Goal: Task Accomplishment & Management: Manage account settings

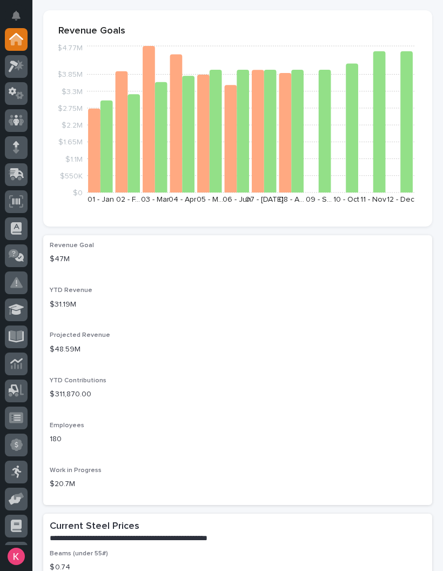
scroll to position [28, 0]
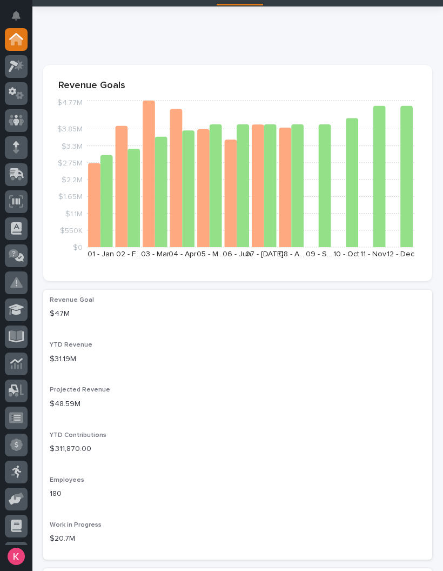
click at [19, 71] on icon at bounding box center [17, 66] width 16 height 12
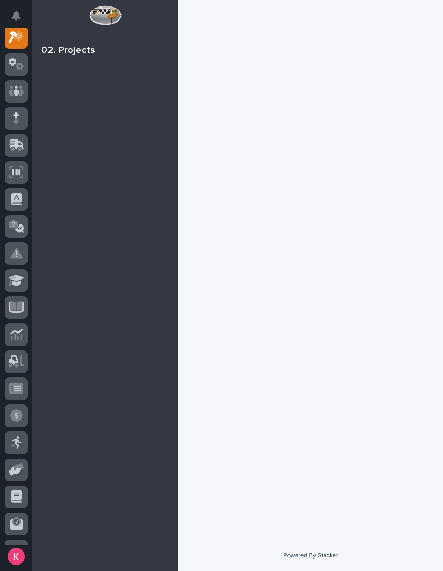
scroll to position [27, 0]
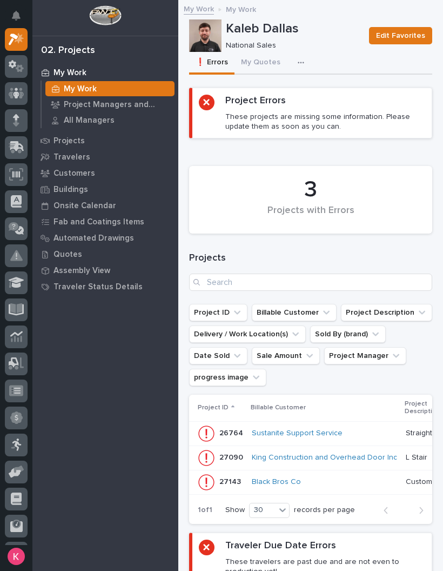
click at [269, 54] on button "My Quotes" at bounding box center [261, 63] width 52 height 23
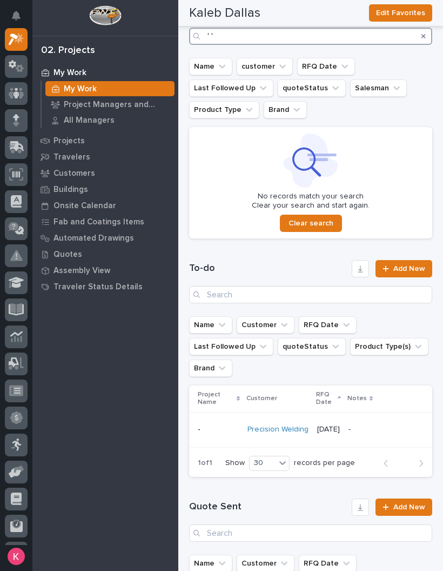
scroll to position [236, 0]
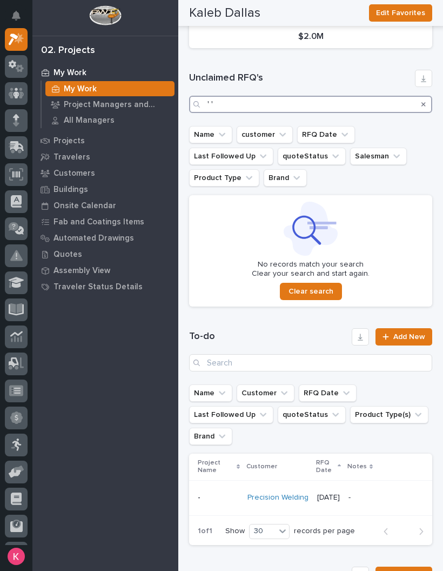
click at [343, 101] on input "' '" at bounding box center [310, 104] width 243 height 17
type input "'"
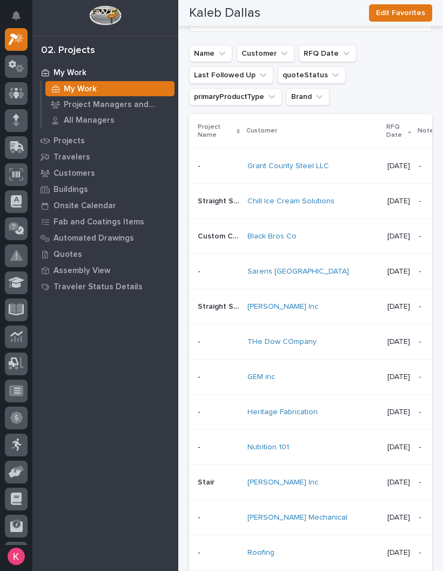
scroll to position [777, 0]
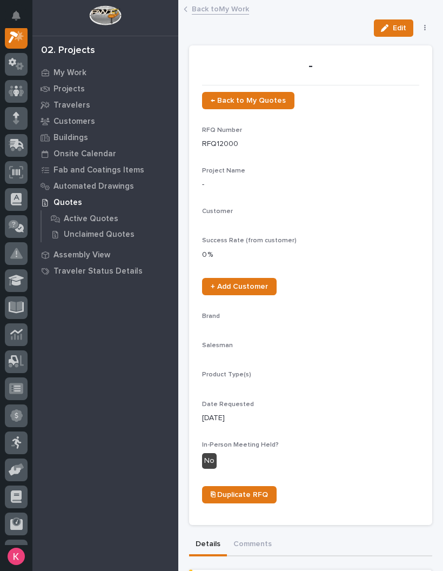
scroll to position [27, 0]
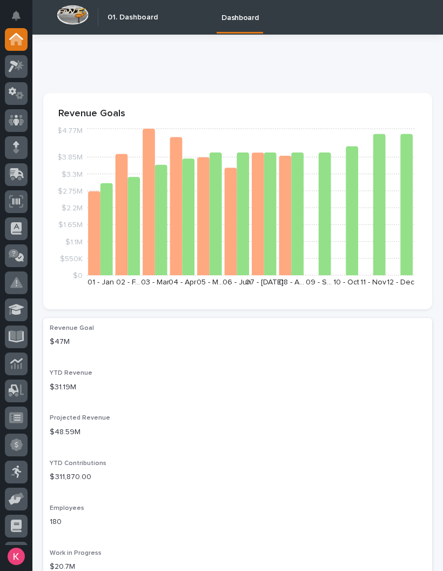
click at [5, 77] on div at bounding box center [16, 68] width 23 height 27
click at [5, 88] on link at bounding box center [16, 93] width 23 height 23
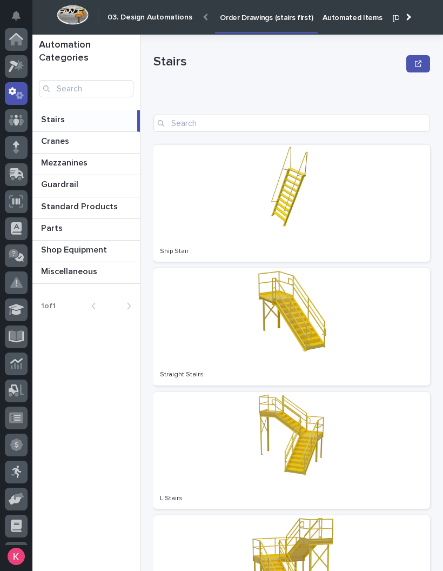
click at [21, 66] on icon at bounding box center [19, 65] width 9 height 11
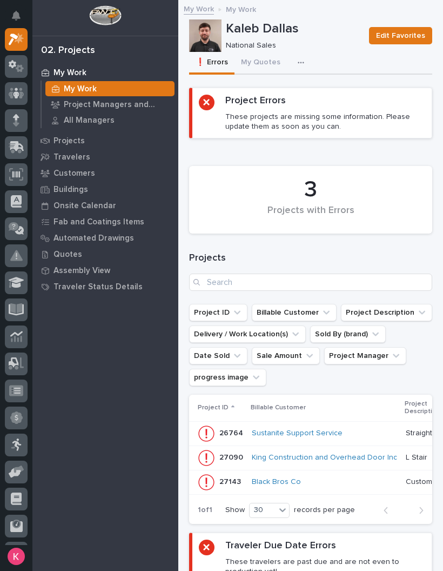
click at [264, 59] on button "My Quotes" at bounding box center [261, 63] width 52 height 23
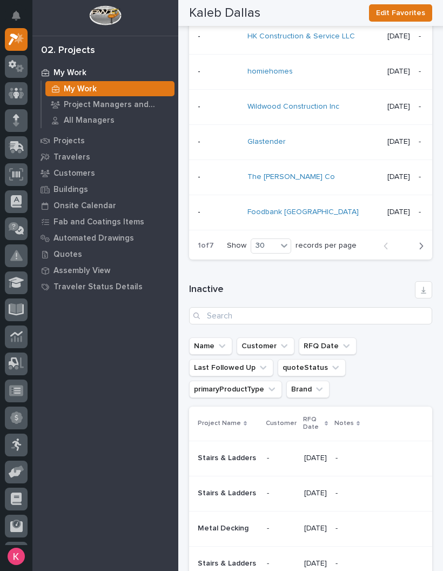
scroll to position [1756, 0]
click at [419, 241] on icon "button" at bounding box center [421, 246] width 5 height 10
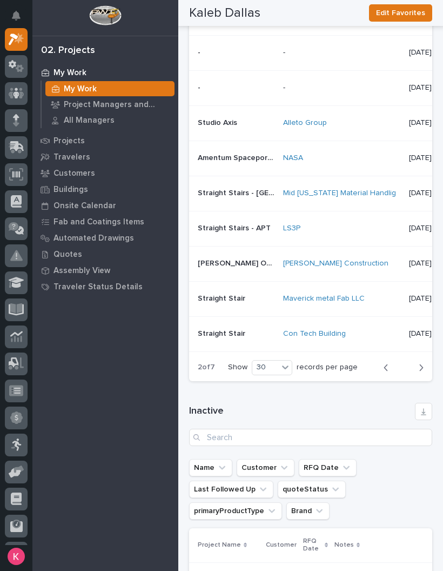
scroll to position [1640, 0]
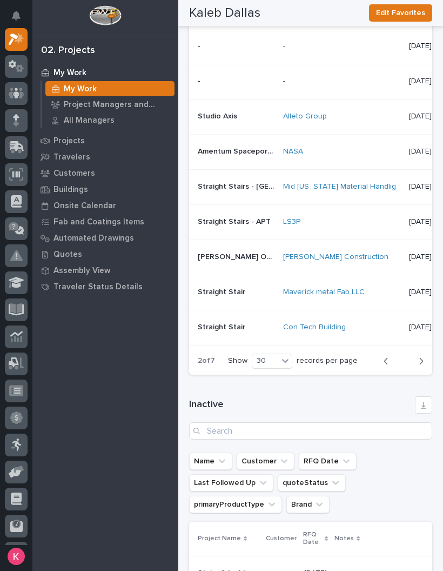
click at [419, 356] on icon "button" at bounding box center [421, 361] width 5 height 10
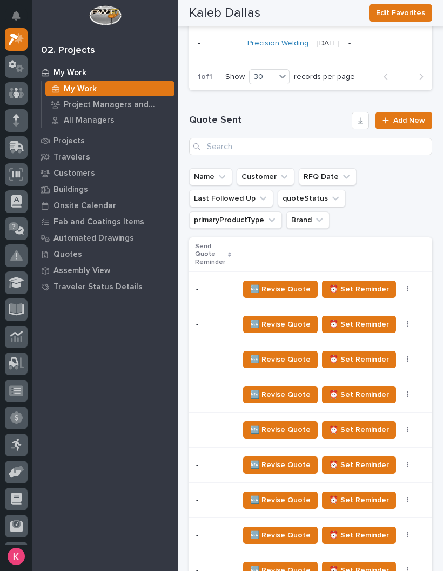
scroll to position [660, 0]
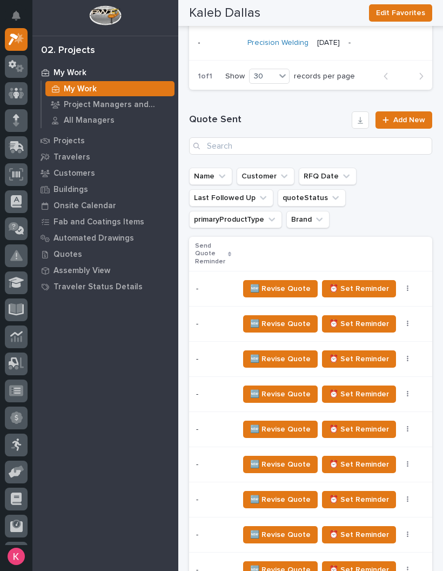
click at [407, 290] on icon "button" at bounding box center [408, 289] width 2 height 8
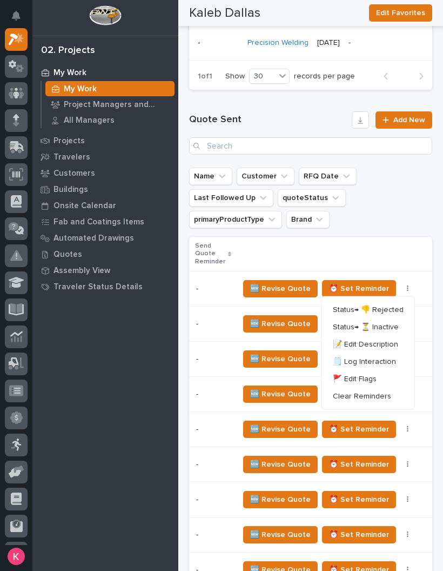
click at [385, 314] on span "Status→ 👎 Rejected" at bounding box center [368, 309] width 71 height 13
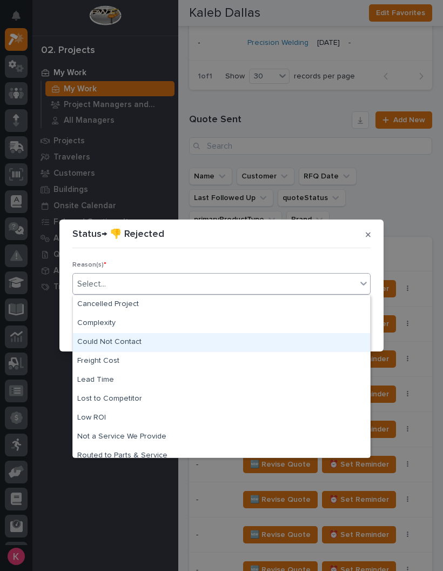
click at [322, 340] on div "Could Not Contact" at bounding box center [221, 342] width 297 height 19
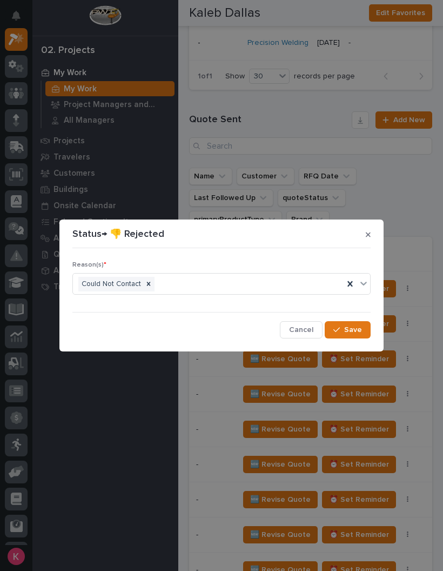
click at [348, 334] on span "Save" at bounding box center [353, 330] width 18 height 10
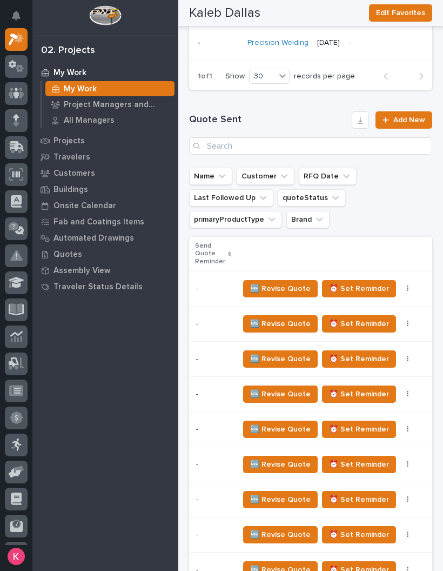
click at [406, 291] on button "button" at bounding box center [408, 289] width 15 height 8
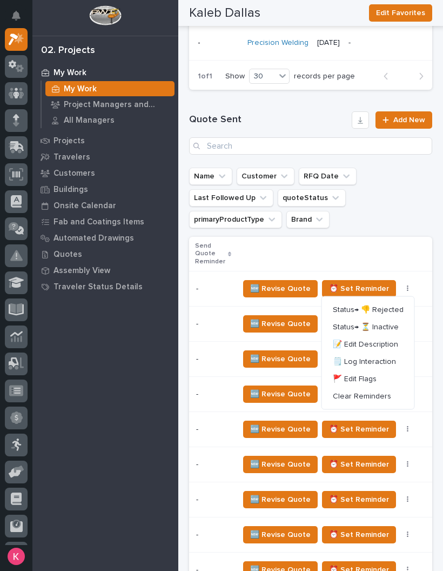
click at [384, 312] on span "Status→ 👎 Rejected" at bounding box center [368, 309] width 71 height 13
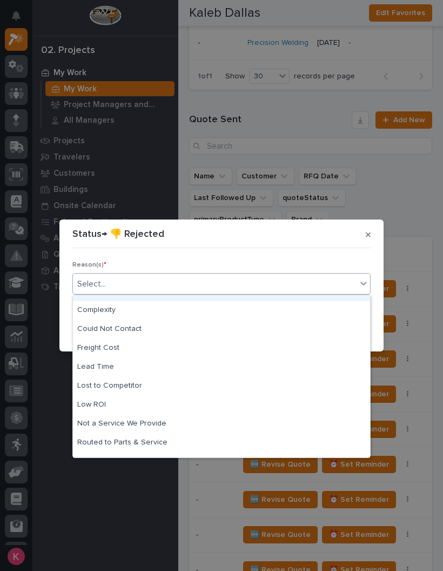
scroll to position [10, 0]
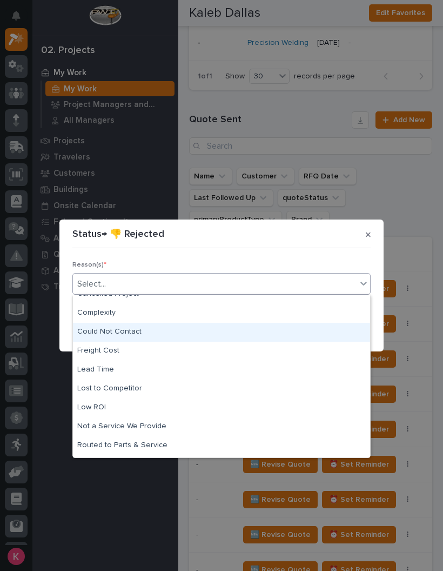
click at [341, 260] on div "Reason(s) * option Could Not Contact focused, 3 of 11. 11 results available. Us…" at bounding box center [221, 295] width 298 height 86
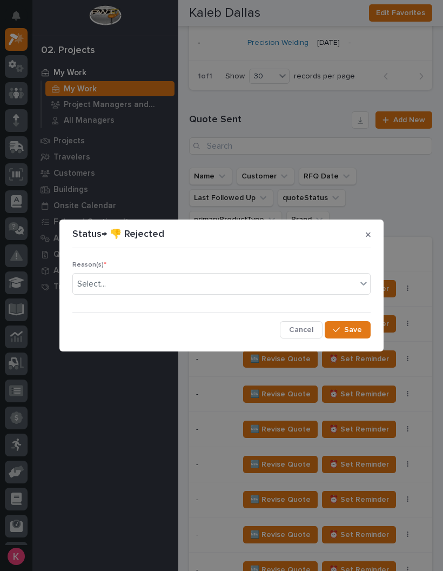
click at [344, 303] on div "Reason(s) * Select..." at bounding box center [221, 282] width 298 height 42
click at [356, 287] on div at bounding box center [350, 283] width 13 height 19
click at [360, 331] on span "Save" at bounding box center [353, 330] width 18 height 10
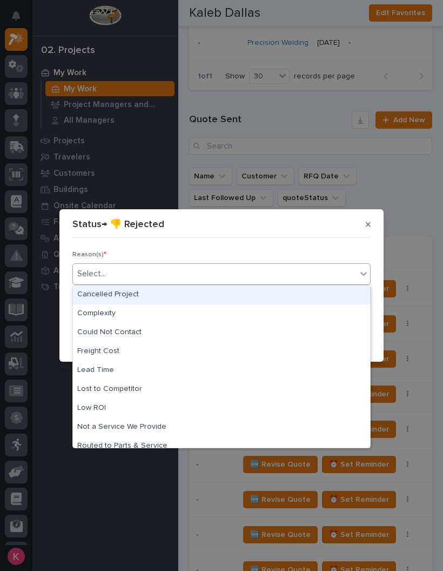
click at [335, 291] on div "Cancelled Project" at bounding box center [221, 294] width 297 height 19
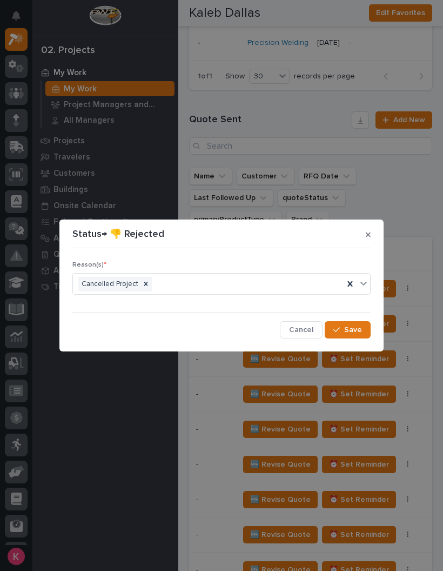
click at [361, 322] on button "Save" at bounding box center [348, 329] width 46 height 17
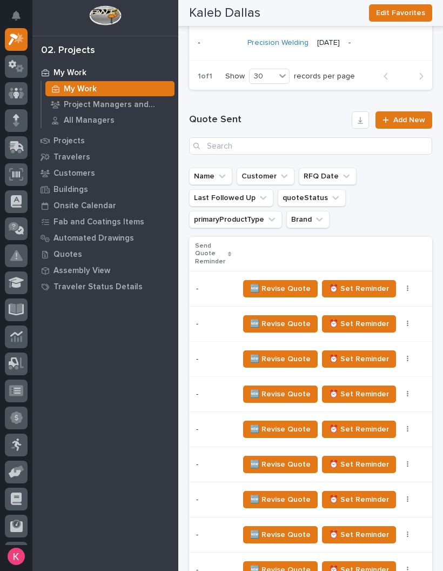
click at [403, 290] on button "button" at bounding box center [408, 289] width 15 height 8
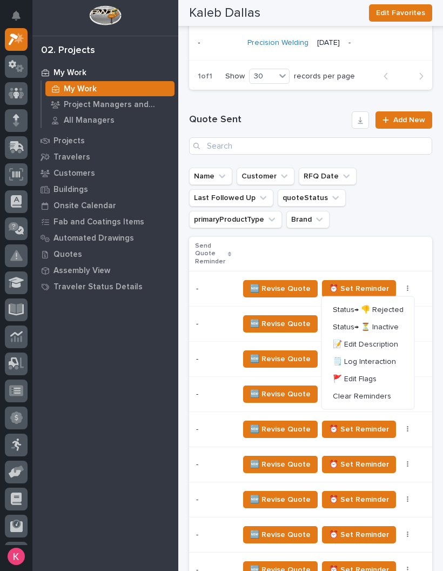
click at [390, 315] on span "Status→ 👎 Rejected" at bounding box center [368, 309] width 71 height 13
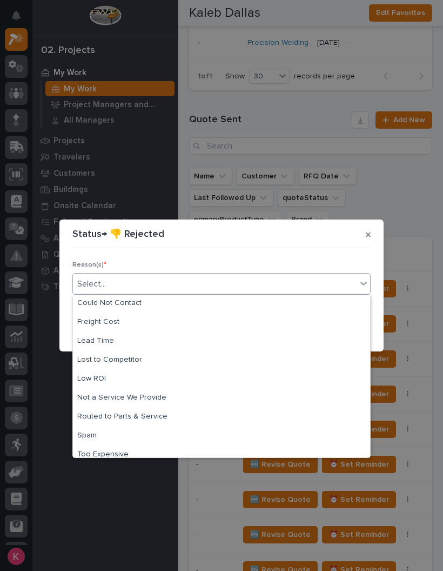
scroll to position [38, 0]
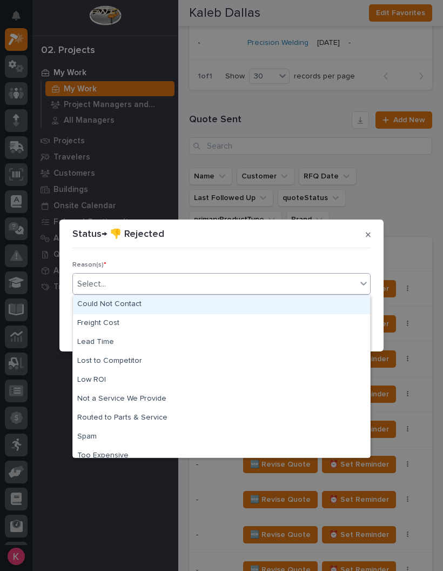
click at [310, 305] on div "Could Not Contact" at bounding box center [221, 304] width 297 height 19
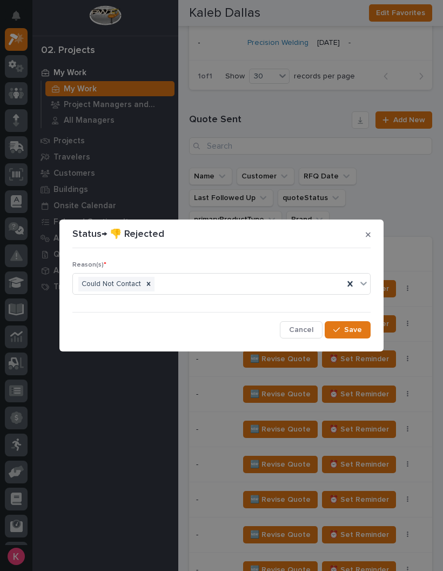
click at [354, 331] on span "Save" at bounding box center [353, 330] width 18 height 10
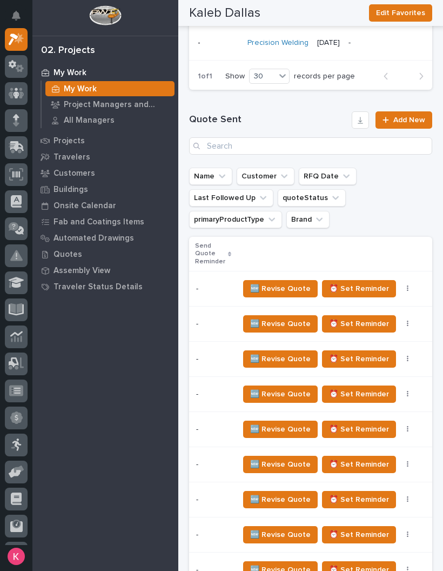
scroll to position [0, 423]
click at [410, 292] on button "button" at bounding box center [408, 289] width 15 height 8
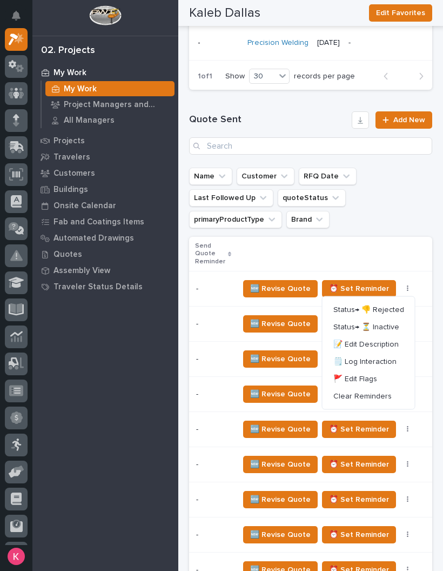
click at [384, 308] on span "Status→ 👎 Rejected" at bounding box center [369, 309] width 71 height 13
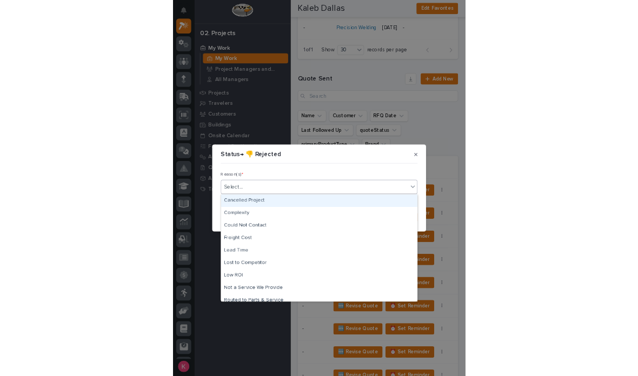
scroll to position [26, 0]
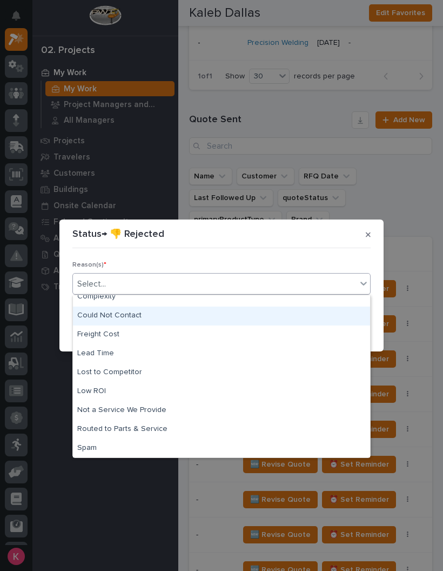
click at [322, 311] on div "Could Not Contact" at bounding box center [221, 316] width 297 height 19
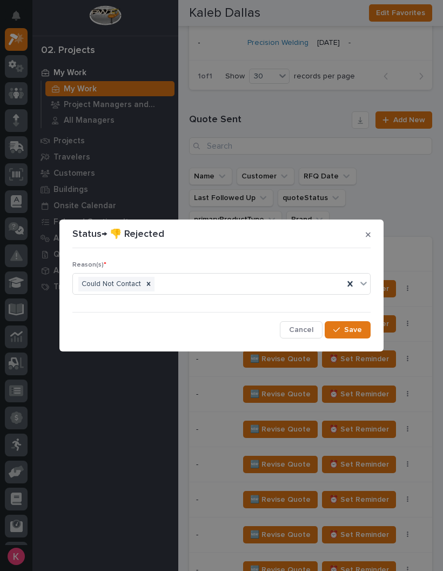
click at [354, 329] on span "Save" at bounding box center [353, 330] width 18 height 10
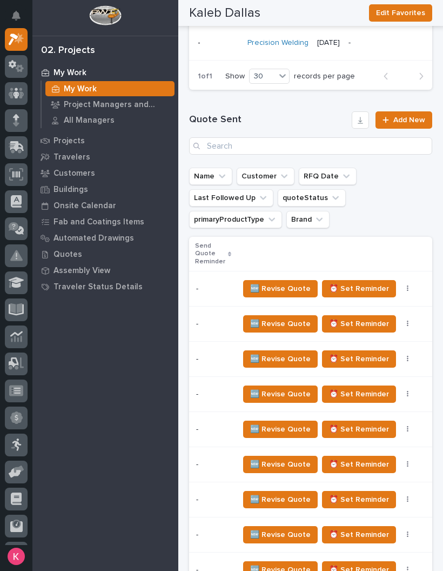
click at [412, 292] on button "button" at bounding box center [408, 289] width 15 height 8
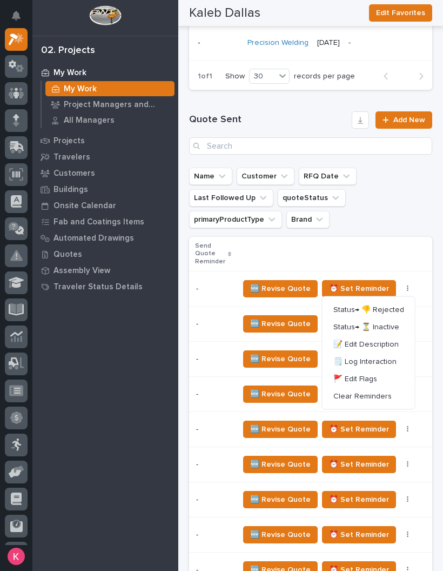
click at [389, 311] on span "Status→ 👎 Rejected" at bounding box center [369, 309] width 71 height 13
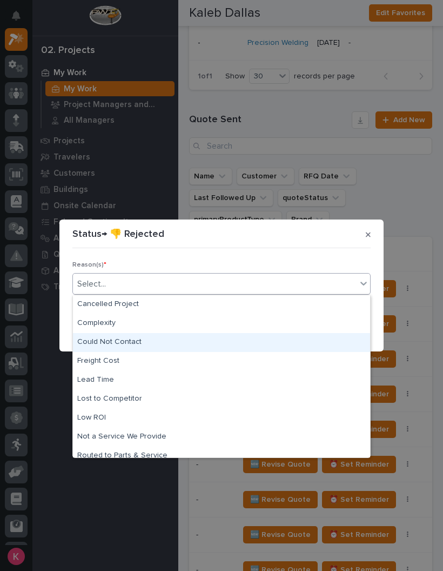
click at [309, 245] on section "Status→ 👎 Rejected Reason(s) * option Could Not Contact focused, 3 of 11. 11 re…" at bounding box center [221, 285] width 324 height 132
click at [301, 334] on div "Could Not Contact" at bounding box center [221, 342] width 297 height 19
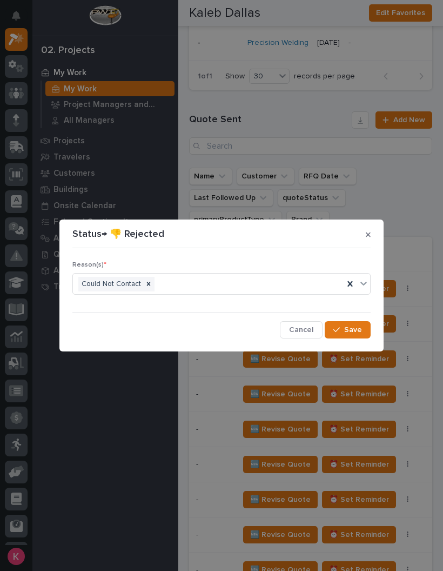
click at [356, 327] on span "Save" at bounding box center [353, 330] width 18 height 10
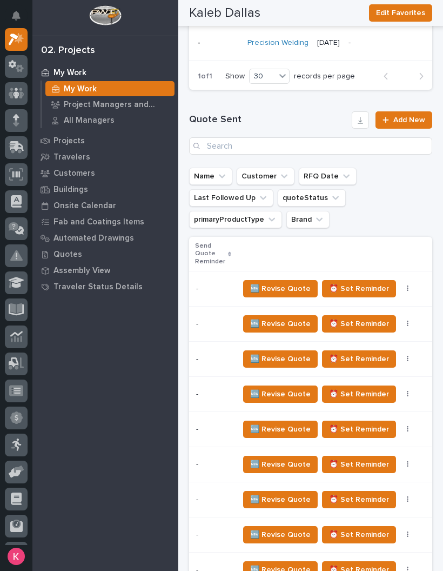
click at [403, 290] on button "button" at bounding box center [408, 289] width 15 height 8
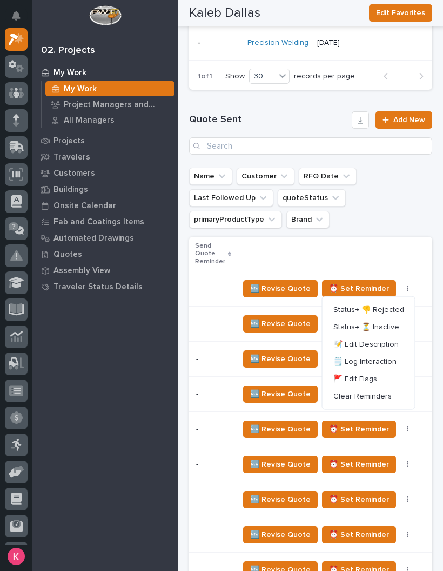
click at [388, 311] on span "Status→ 👎 Rejected" at bounding box center [369, 309] width 71 height 13
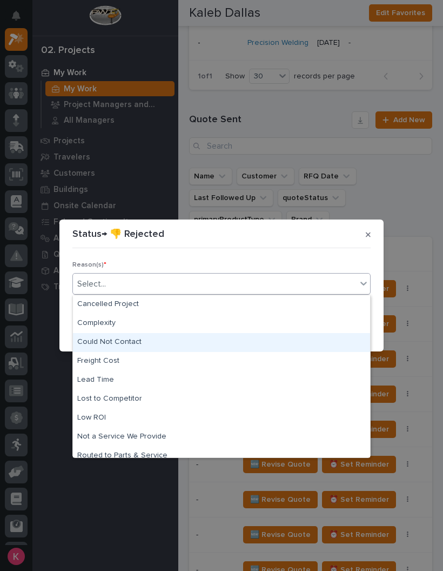
click at [305, 341] on div "Could Not Contact" at bounding box center [221, 342] width 297 height 19
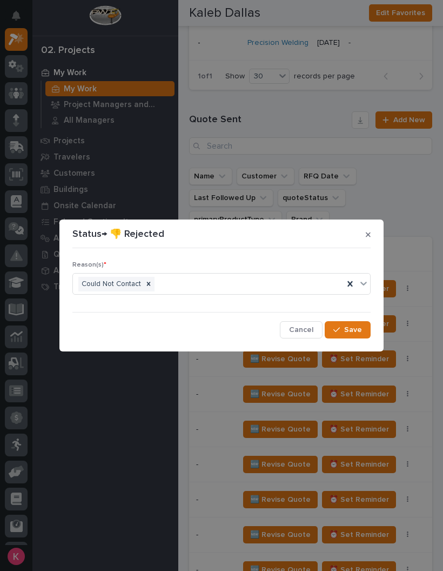
click at [350, 330] on span "Save" at bounding box center [353, 330] width 18 height 10
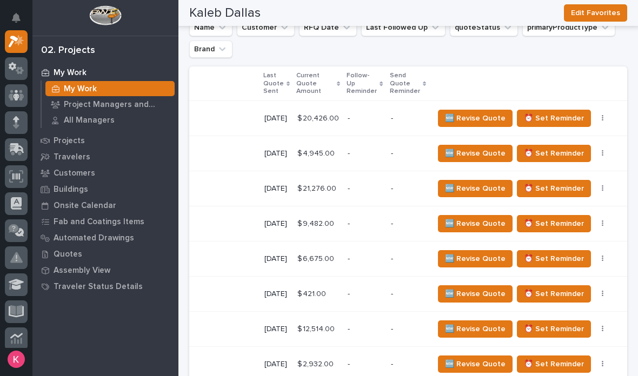
scroll to position [700, 0]
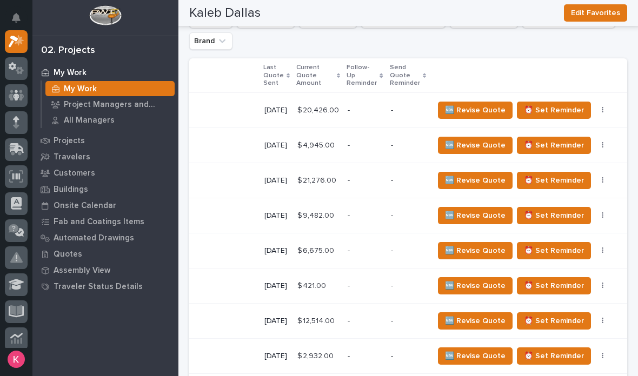
click at [118, 110] on div "Project Managers and Engineers" at bounding box center [109, 104] width 129 height 15
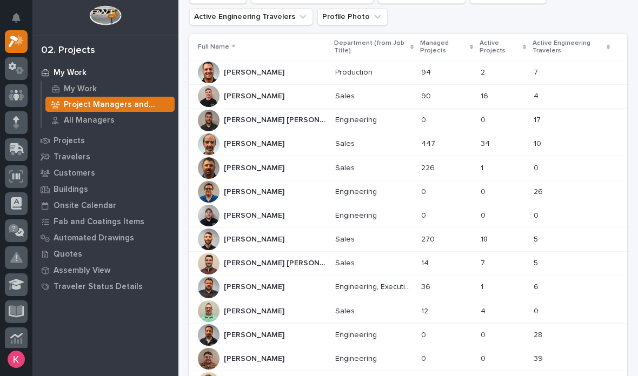
scroll to position [69, 0]
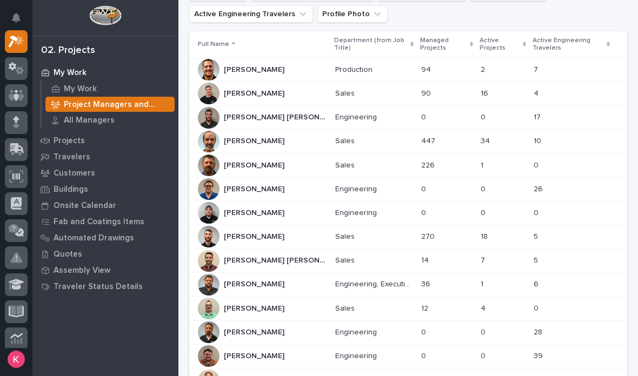
click at [335, 257] on p at bounding box center [373, 260] width 77 height 9
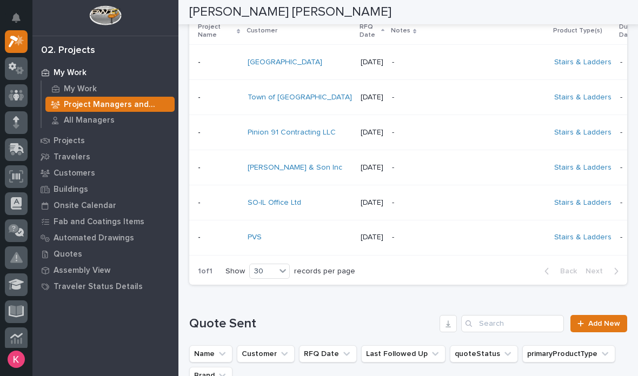
click at [122, 109] on p "Project Managers and Engineers" at bounding box center [117, 105] width 106 height 10
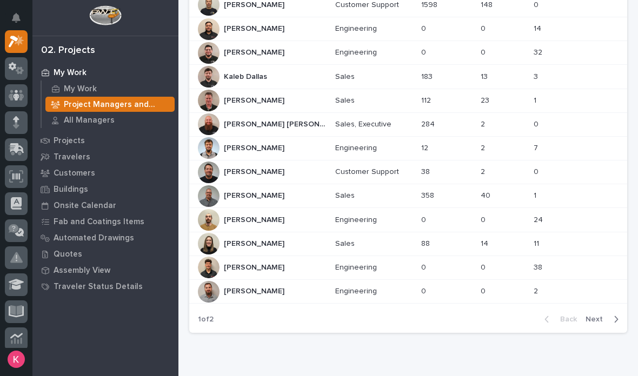
scroll to position [540, 0]
click at [443, 317] on span "Next" at bounding box center [597, 320] width 24 height 10
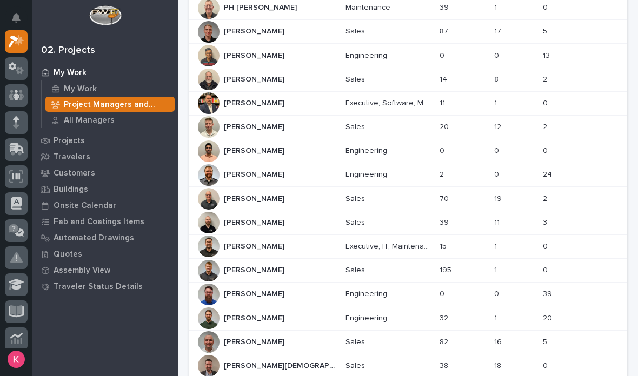
scroll to position [178, 0]
click at [350, 83] on p at bounding box center [387, 80] width 85 height 9
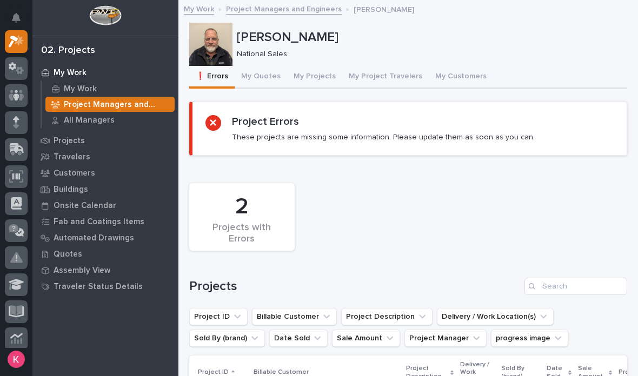
click at [248, 80] on button "My Quotes" at bounding box center [261, 77] width 52 height 23
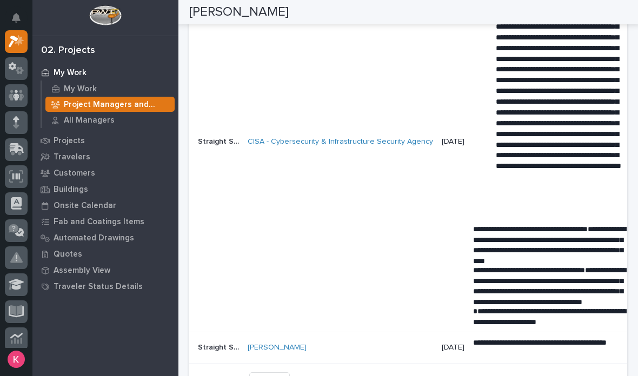
scroll to position [843, 0]
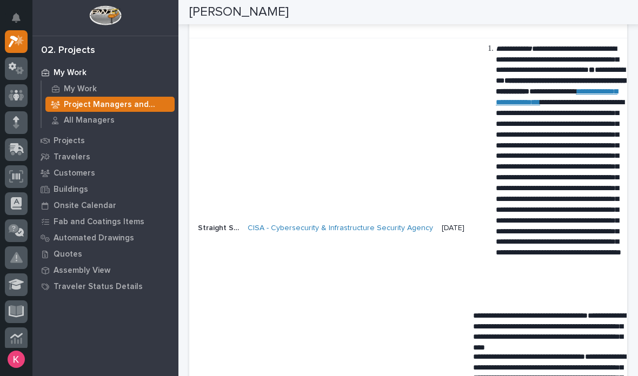
click at [72, 85] on p "My Work" at bounding box center [80, 89] width 33 height 10
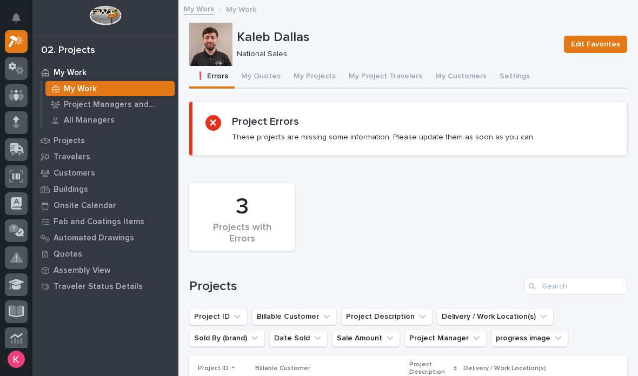
click at [260, 62] on div "Kaleb Dallas National Sales Edit Favorites" at bounding box center [408, 44] width 438 height 43
click at [254, 76] on button "My Quotes" at bounding box center [261, 77] width 52 height 23
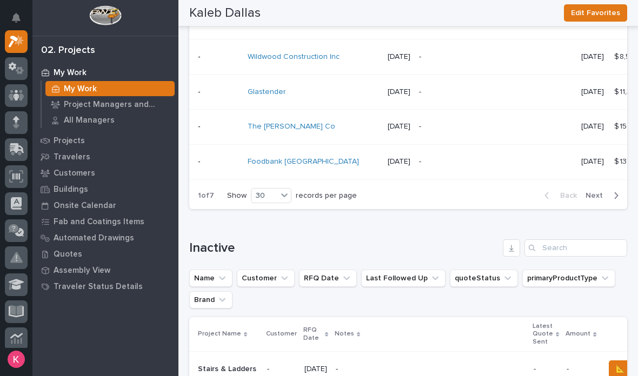
scroll to position [1679, 0]
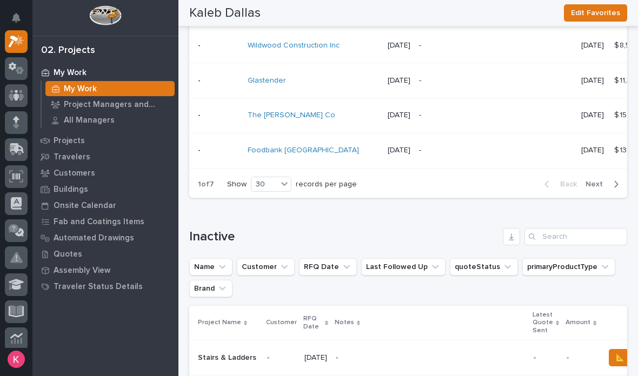
click at [443, 179] on span "Next" at bounding box center [597, 184] width 24 height 10
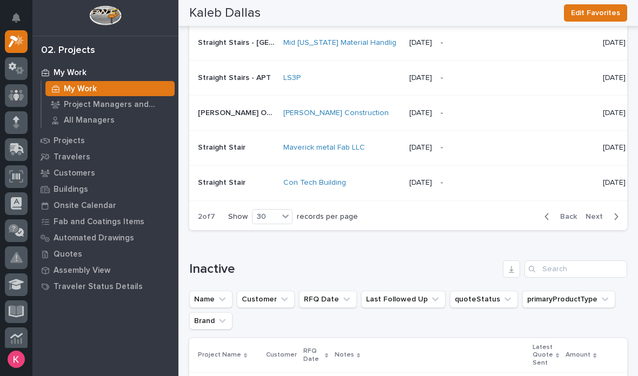
scroll to position [1647, 0]
click at [443, 211] on span "Next" at bounding box center [597, 216] width 24 height 10
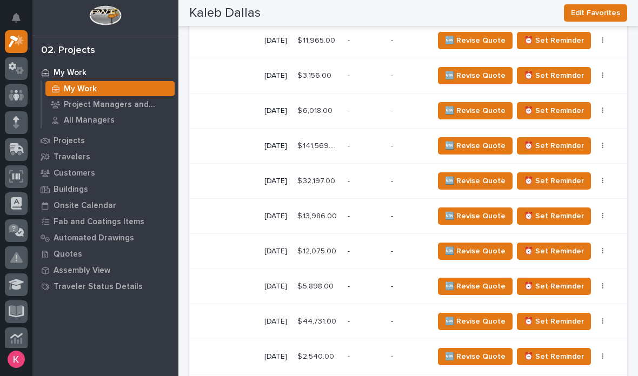
scroll to position [0, 228]
click at [443, 142] on button "button" at bounding box center [602, 146] width 15 height 8
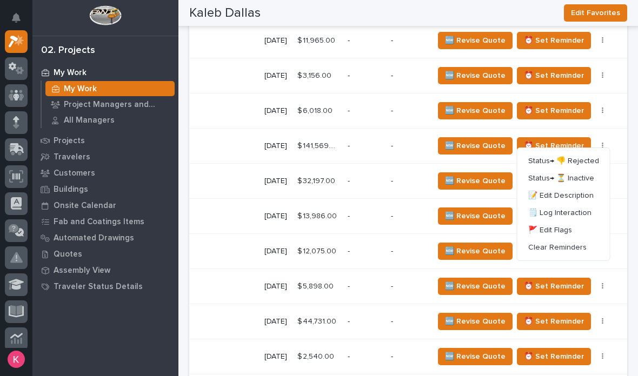
click at [443, 163] on span "Status→ 👎 Rejected" at bounding box center [563, 161] width 71 height 13
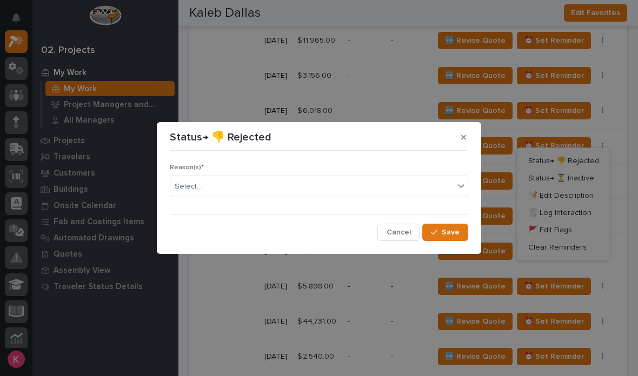
click at [385, 199] on div "Reason(s) * Select..." at bounding box center [319, 185] width 298 height 42
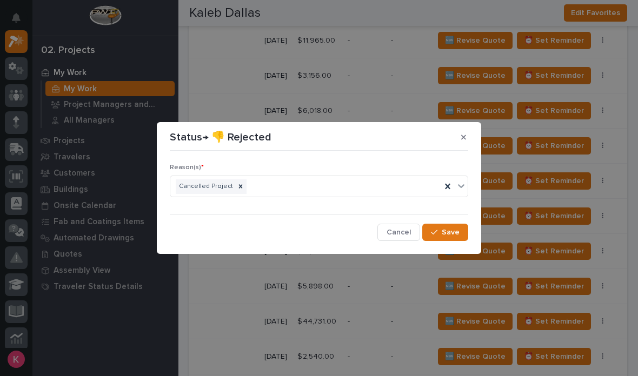
click at [443, 225] on button "Save" at bounding box center [445, 232] width 46 height 17
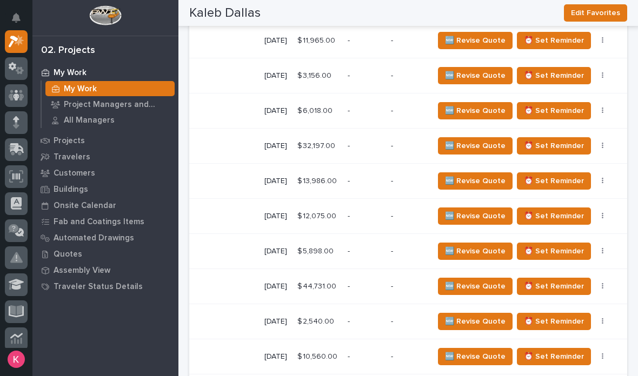
click at [443, 142] on button "button" at bounding box center [602, 146] width 15 height 8
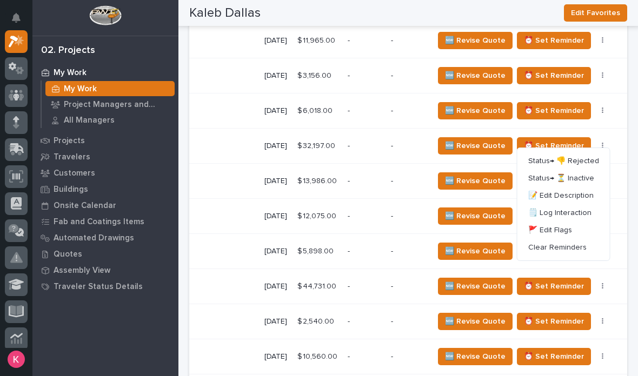
click at [443, 156] on button "Status→ 👎 Rejected" at bounding box center [564, 160] width 84 height 17
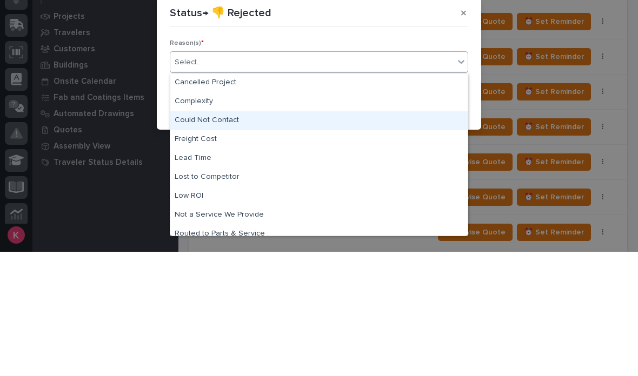
click at [411, 236] on div "Could Not Contact" at bounding box center [318, 245] width 297 height 19
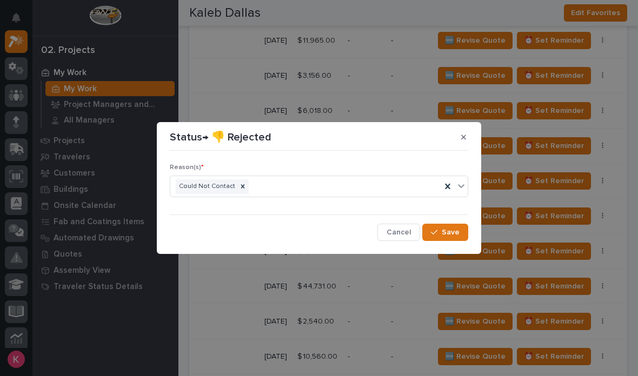
click at [443, 229] on span "Save" at bounding box center [451, 233] width 18 height 10
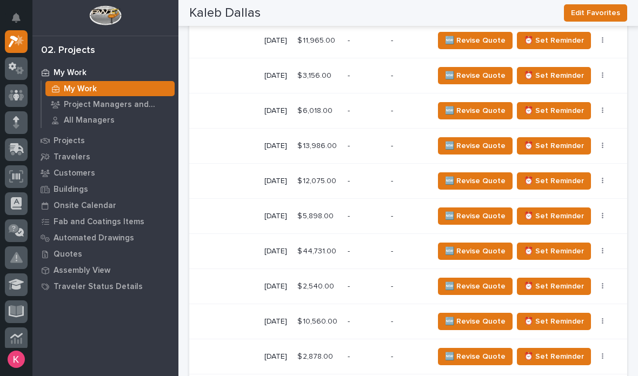
click at [443, 143] on icon "button" at bounding box center [603, 146] width 2 height 8
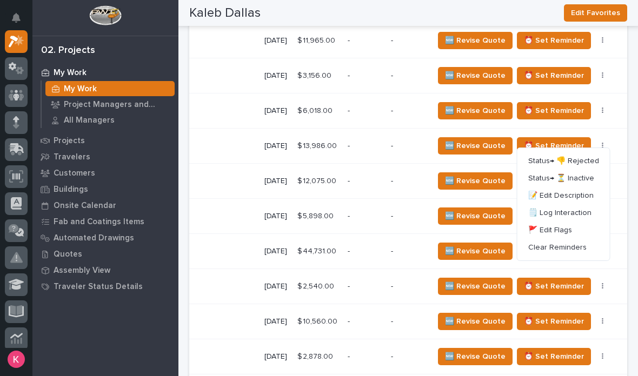
click at [443, 164] on span "Status→ 👎 Rejected" at bounding box center [563, 161] width 71 height 13
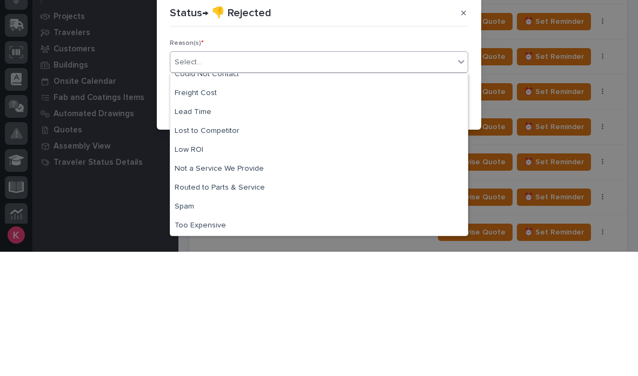
scroll to position [39, 0]
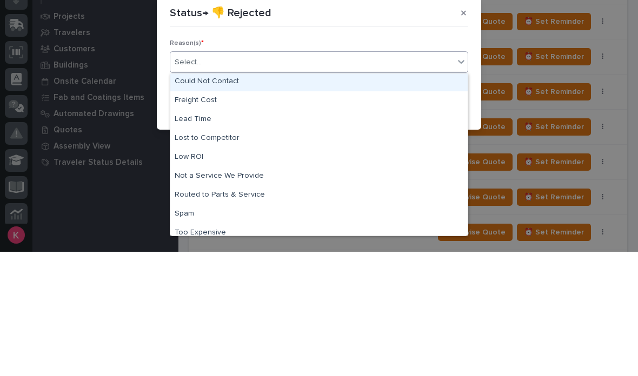
click at [383, 197] on div "Could Not Contact" at bounding box center [318, 206] width 297 height 19
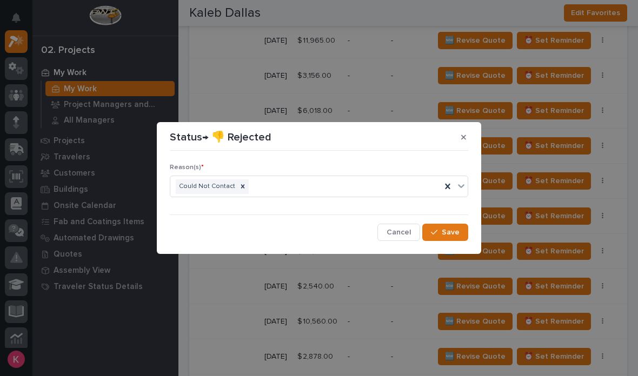
click at [443, 235] on span "Save" at bounding box center [451, 233] width 18 height 10
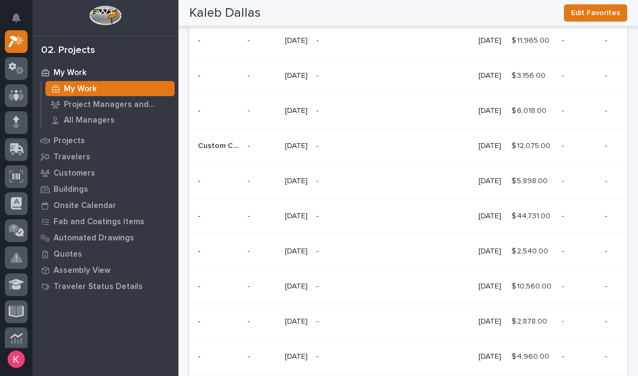
scroll to position [0, 0]
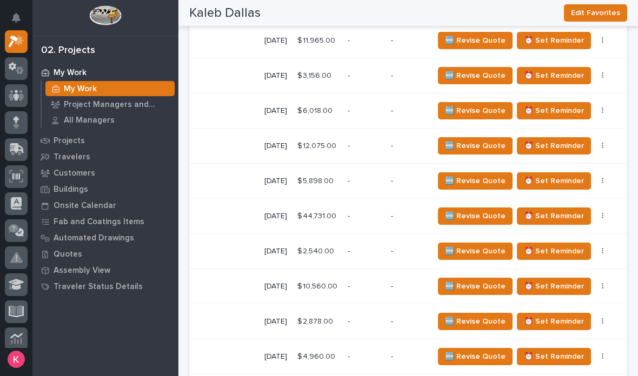
click at [443, 144] on button "button" at bounding box center [602, 146] width 15 height 8
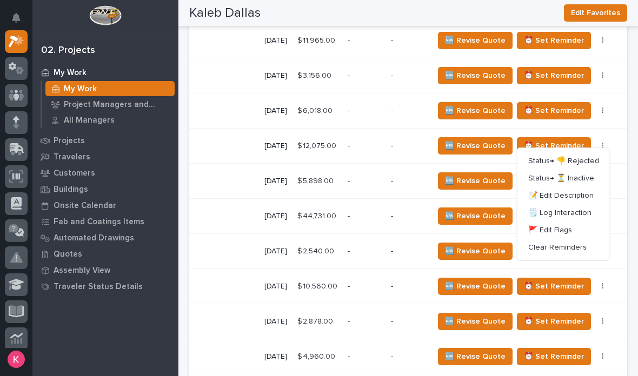
click at [443, 165] on span "Status→ 👎 Rejected" at bounding box center [563, 161] width 71 height 13
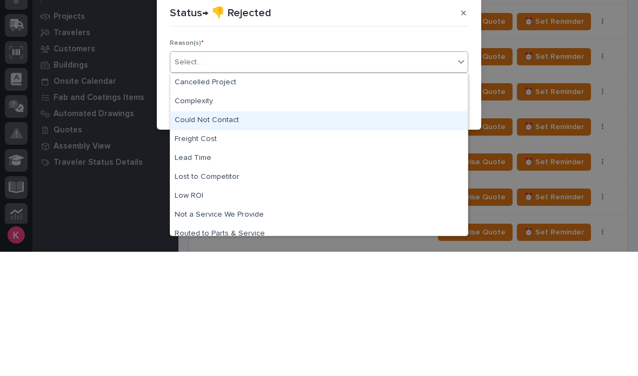
click at [421, 236] on div "Could Not Contact" at bounding box center [318, 245] width 297 height 19
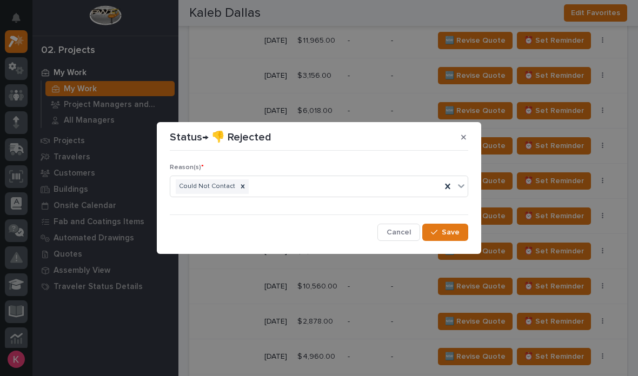
click at [443, 234] on span "Save" at bounding box center [451, 233] width 18 height 10
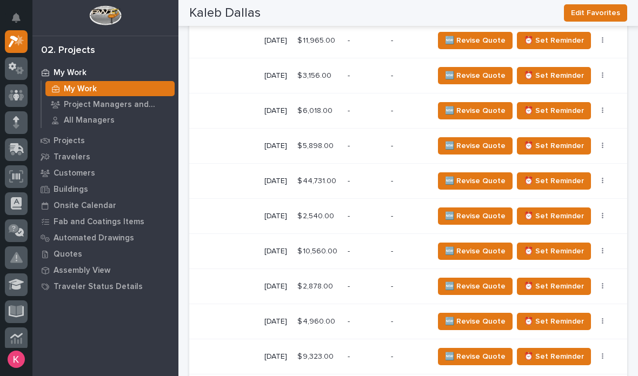
click at [443, 143] on icon "button" at bounding box center [603, 146] width 2 height 6
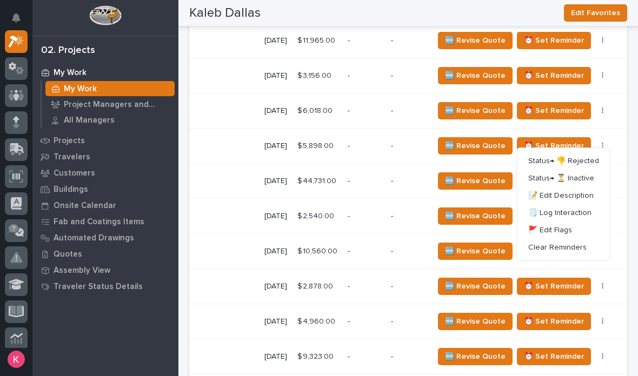
click at [443, 165] on span "Status→ 👎 Rejected" at bounding box center [563, 161] width 71 height 13
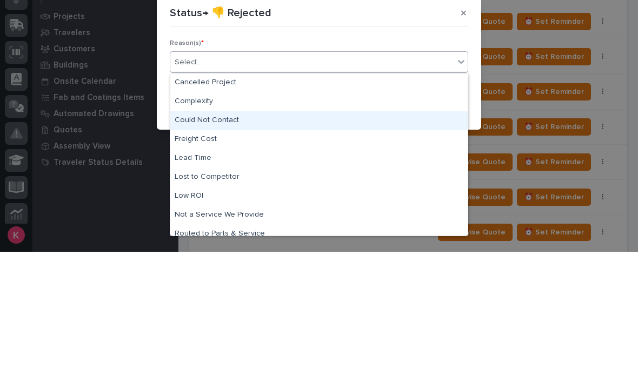
click at [415, 236] on div "Could Not Contact" at bounding box center [318, 245] width 297 height 19
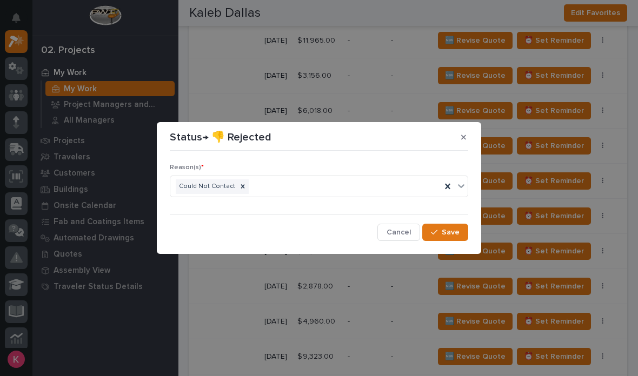
click at [443, 231] on span "Save" at bounding box center [451, 233] width 18 height 10
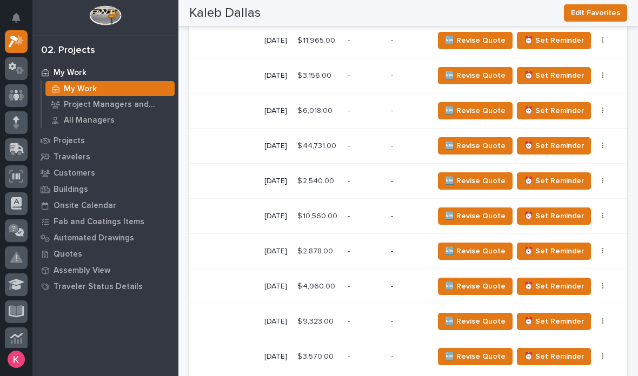
click at [443, 142] on button "button" at bounding box center [602, 146] width 15 height 8
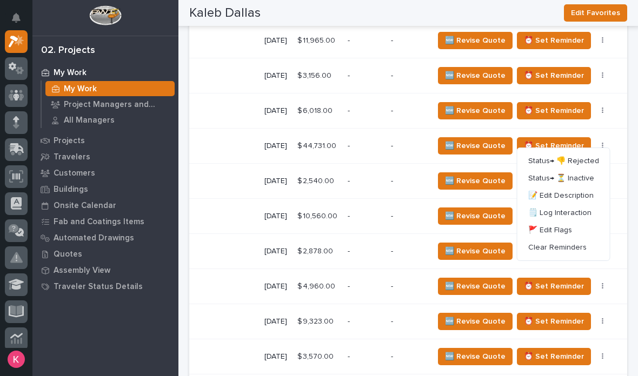
click at [443, 163] on span "Status→ 👎 Rejected" at bounding box center [563, 161] width 71 height 13
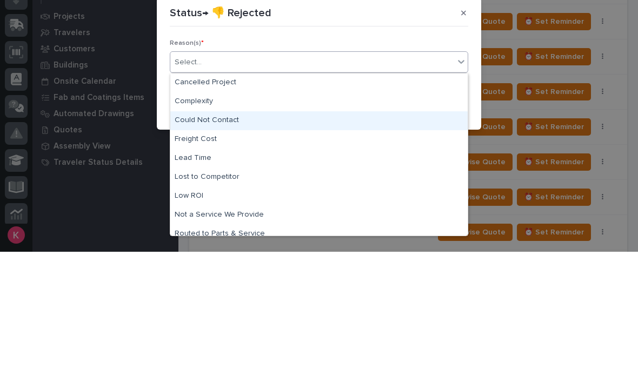
click at [435, 236] on div "Could Not Contact" at bounding box center [318, 245] width 297 height 19
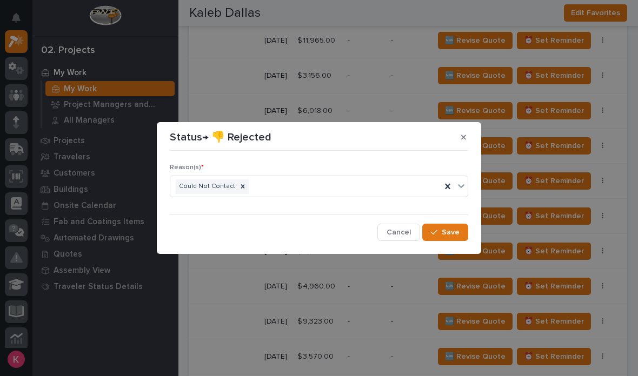
click at [443, 239] on button "Save" at bounding box center [445, 232] width 46 height 17
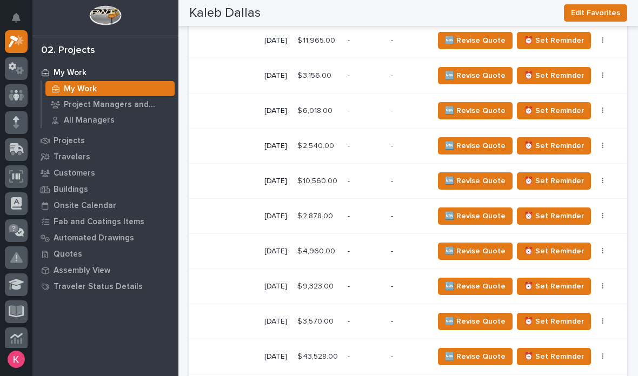
click at [443, 142] on icon "button" at bounding box center [603, 146] width 2 height 8
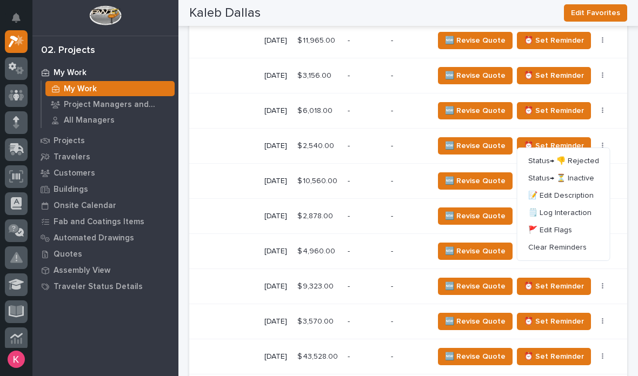
click at [443, 158] on span "Status→ 👎 Rejected" at bounding box center [563, 161] width 71 height 13
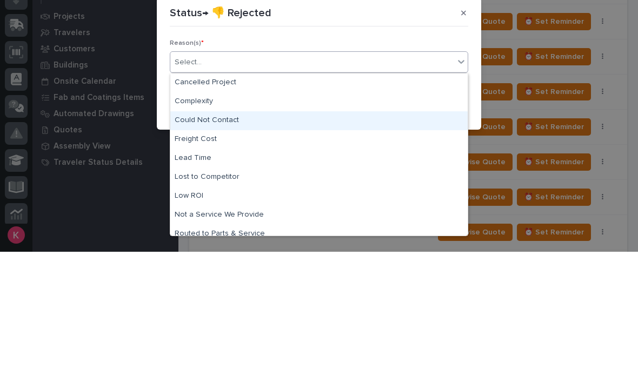
click at [440, 236] on div "Could Not Contact" at bounding box center [318, 245] width 297 height 19
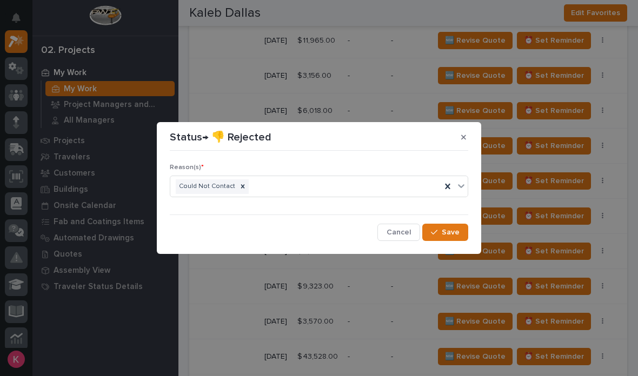
click at [443, 224] on button "Save" at bounding box center [445, 232] width 46 height 17
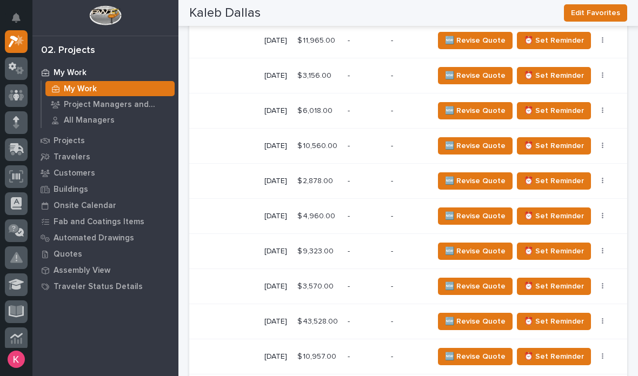
click at [443, 143] on button "button" at bounding box center [602, 146] width 15 height 8
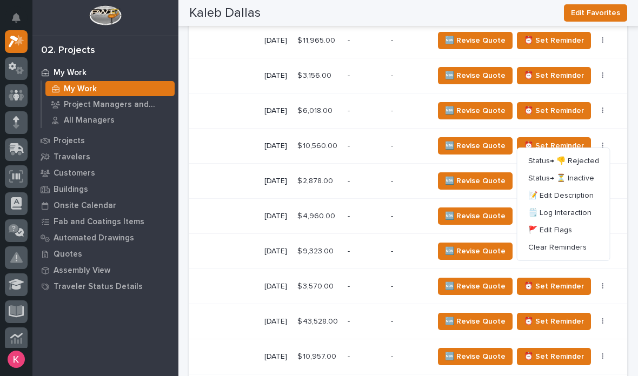
click at [443, 161] on span "Status→ 👎 Rejected" at bounding box center [563, 161] width 71 height 13
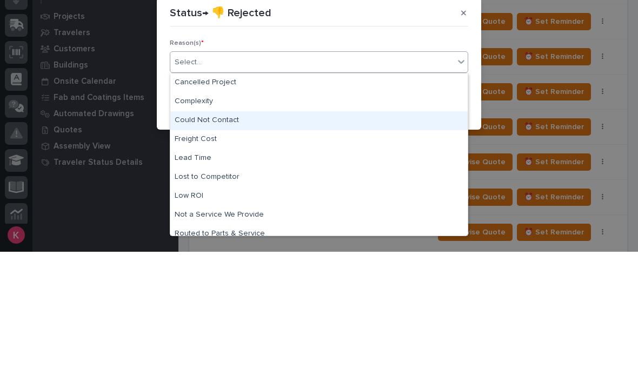
click at [431, 236] on div "Could Not Contact" at bounding box center [318, 245] width 297 height 19
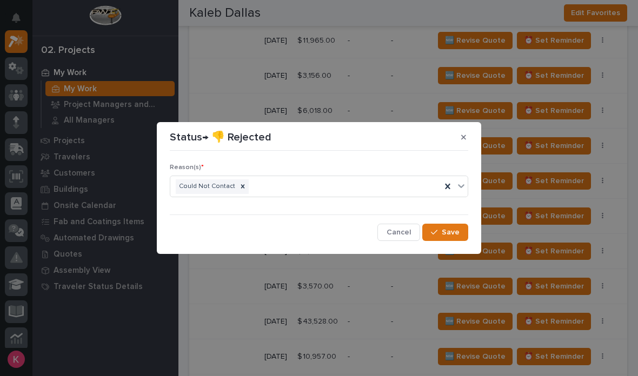
click at [443, 232] on span "Save" at bounding box center [451, 233] width 18 height 10
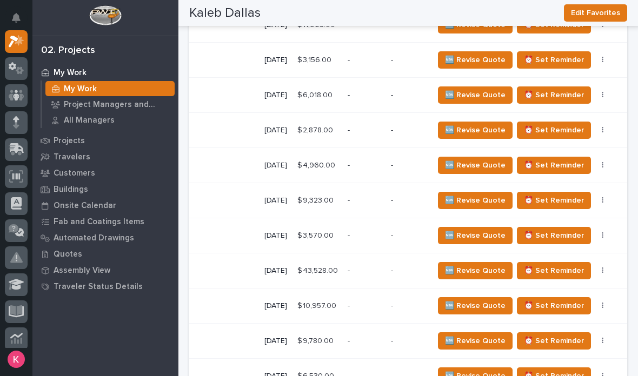
scroll to position [1104, 0]
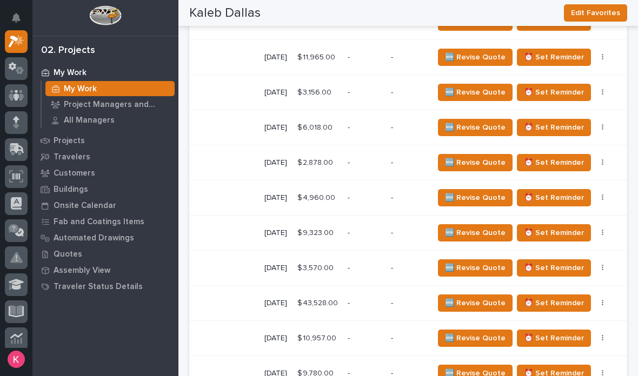
click at [12, 36] on icon at bounding box center [14, 42] width 10 height 12
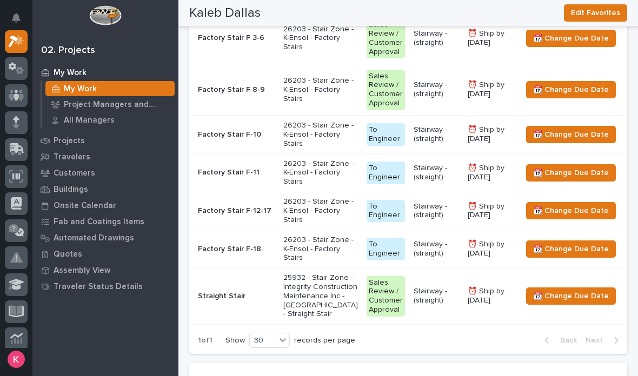
scroll to position [948, 0]
